Goal: Find specific page/section: Find specific page/section

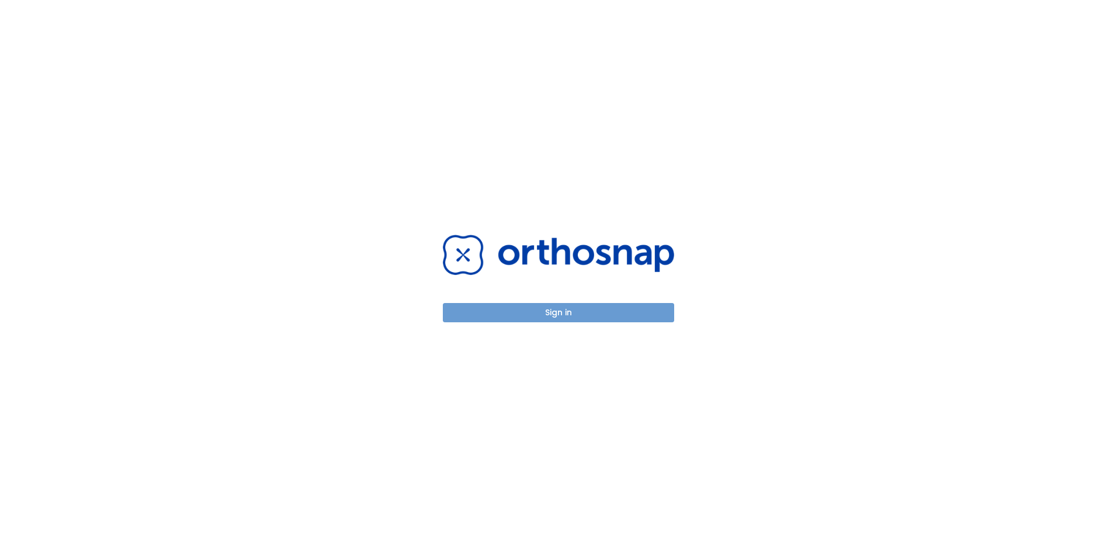
click at [540, 312] on button "Sign in" at bounding box center [558, 312] width 231 height 19
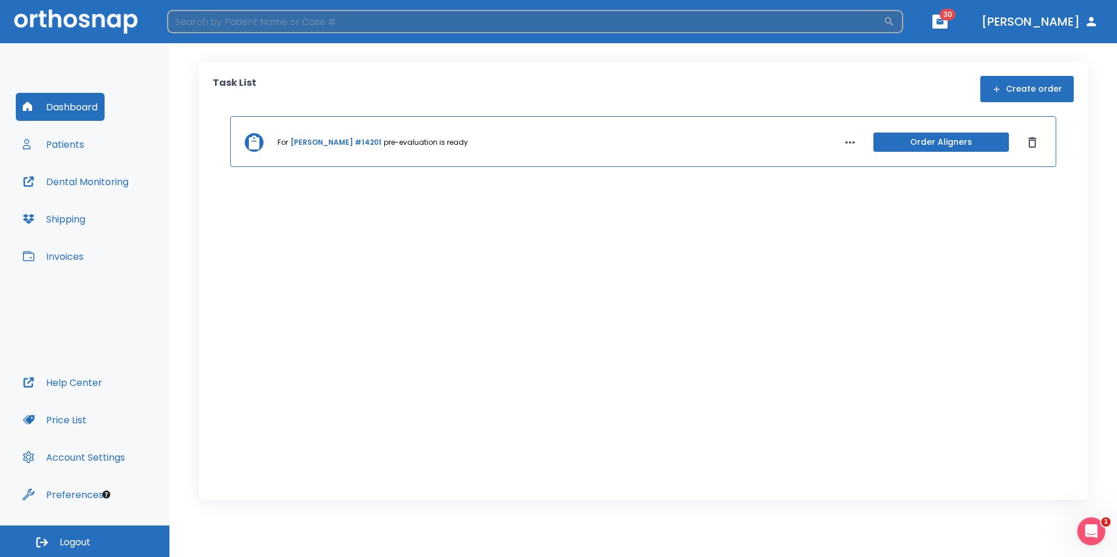
click at [332, 20] on input "search" at bounding box center [525, 21] width 716 height 23
type input "[PERSON_NAME]"
click at [103, 145] on div "Dashboard Patients Dental Monitoring Shipping Invoices" at bounding box center [85, 231] width 138 height 276
click at [72, 140] on button "Patients" at bounding box center [53, 144] width 75 height 28
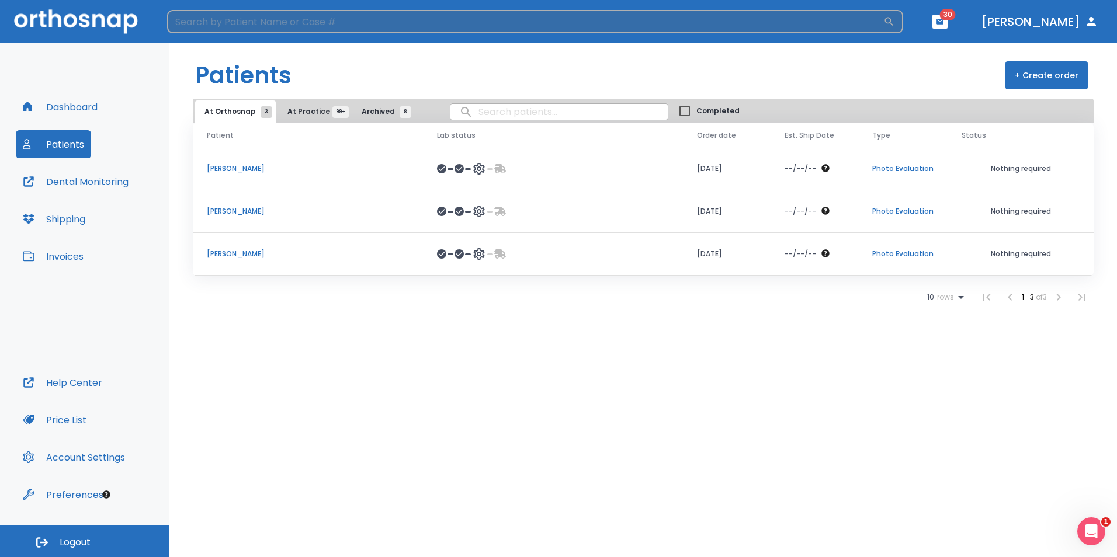
click at [274, 28] on input "search" at bounding box center [525, 21] width 716 height 23
type input "[PERSON_NAME]"
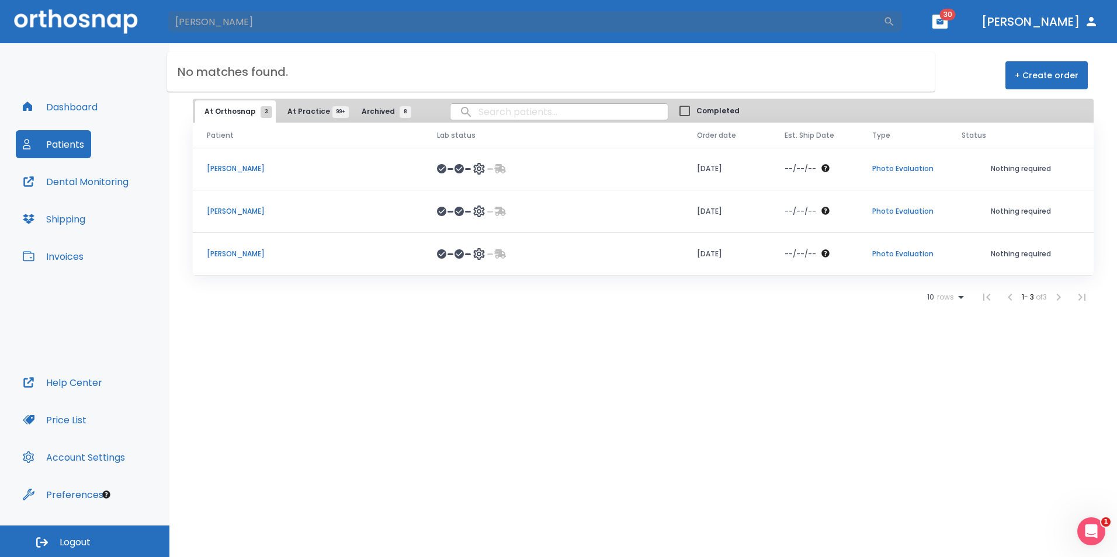
drag, startPoint x: 240, startPoint y: 24, endPoint x: 151, endPoint y: 16, distance: 89.7
click at [151, 16] on header "[PERSON_NAME] ​ 30 [PERSON_NAME]" at bounding box center [558, 21] width 1117 height 43
drag, startPoint x: 234, startPoint y: 26, endPoint x: 168, endPoint y: 21, distance: 66.2
click at [168, 21] on input "[PERSON_NAME]" at bounding box center [525, 21] width 716 height 23
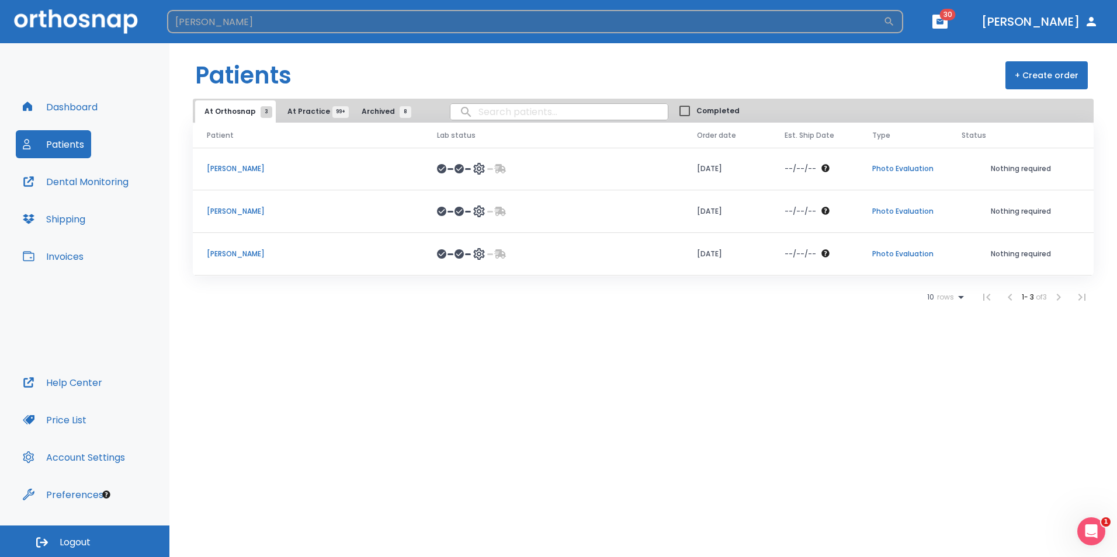
type input "[PERSON_NAME]"
click at [172, 20] on input "[PERSON_NAME]" at bounding box center [525, 21] width 716 height 23
